Goal: Navigation & Orientation: Go to known website

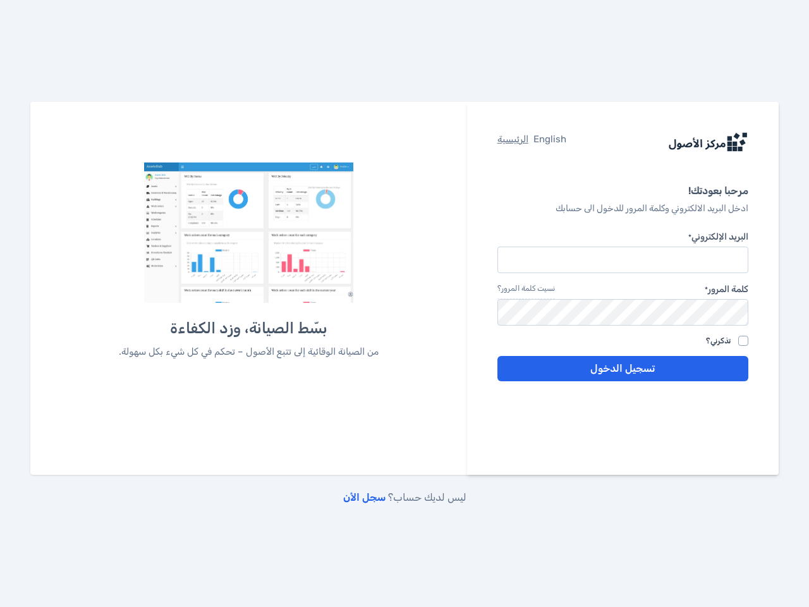
click at [405, 304] on div "بسّط الصيانة، وزد الكفاءة من الصيانة الوقائية إلى تتبع الأصول – تحكم في كل شيء …" at bounding box center [249, 281] width 350 height 236
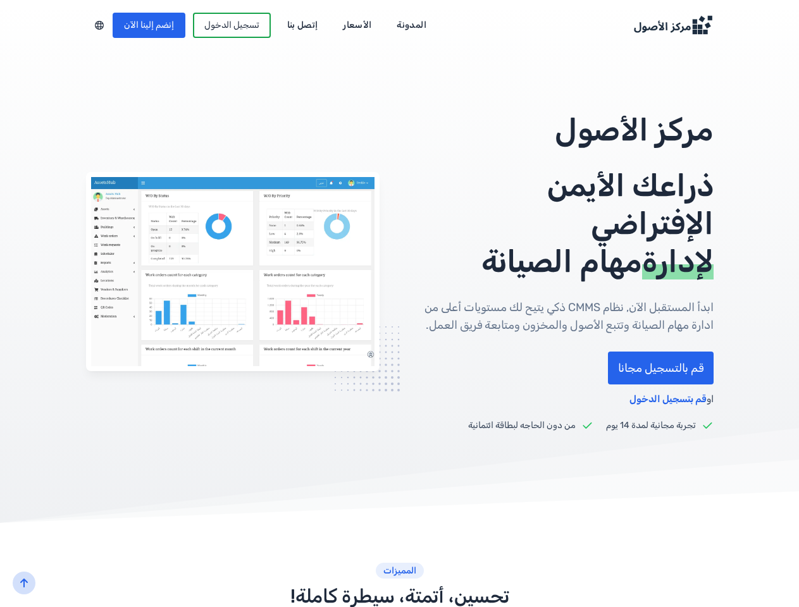
click at [399, 304] on div "مركز الأصول ذراعك الأيمن الإفتراضي لإدارة مهام الصيانة ابدأ المستقبل الآن, نظام…" at bounding box center [399, 271] width 627 height 321
click at [86, 25] on div at bounding box center [99, 25] width 27 height 16
click at [24, 583] on icon "back-to-top" at bounding box center [24, 583] width 10 height 10
